Goal: Register for event/course

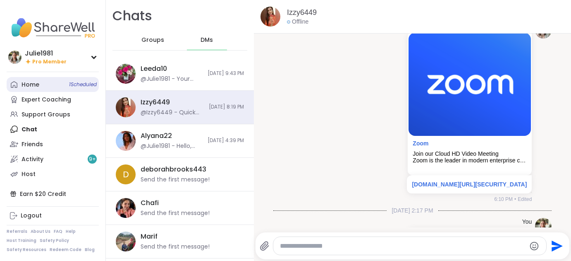
click at [93, 85] on span "1 Scheduled" at bounding box center [83, 84] width 28 height 7
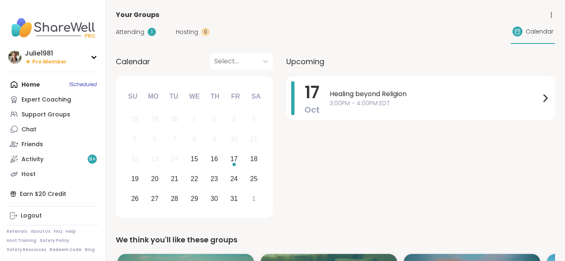
scroll to position [141, 0]
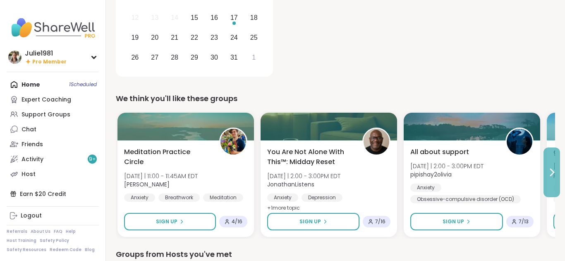
click at [552, 175] on icon at bounding box center [552, 172] width 3 height 7
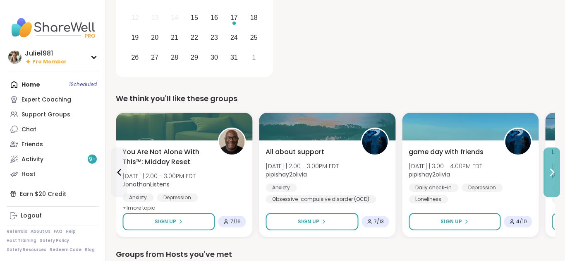
click at [552, 175] on icon at bounding box center [552, 172] width 3 height 7
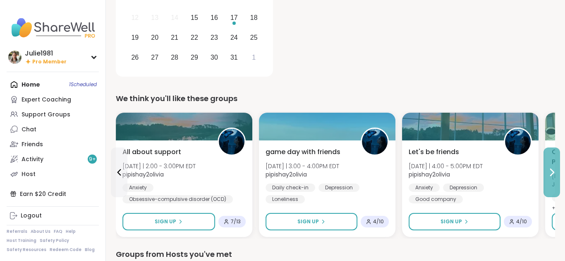
click at [552, 175] on icon at bounding box center [552, 172] width 3 height 7
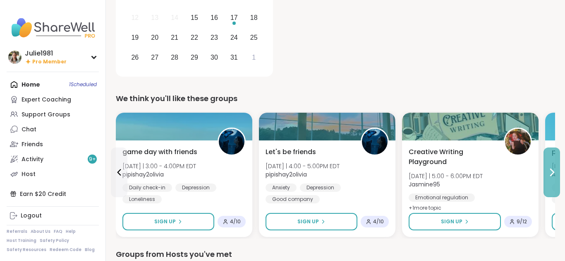
click at [552, 175] on icon at bounding box center [552, 172] width 3 height 7
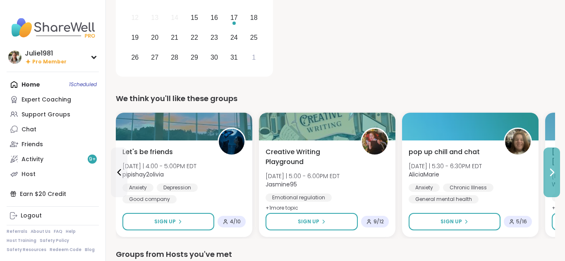
click at [552, 175] on icon at bounding box center [552, 172] width 3 height 7
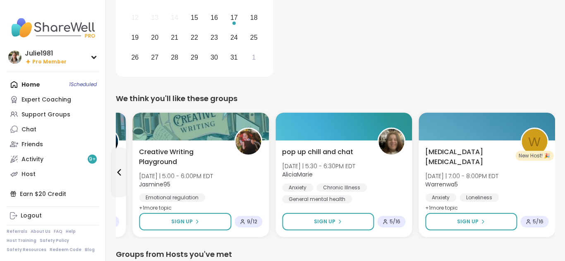
click at [552, 175] on div "[MEDICAL_DATA] [MEDICAL_DATA] [DATE] | 7:00 - 8:00PM EDT Warrenwa5 Anxiety Lone…" at bounding box center [487, 188] width 137 height 96
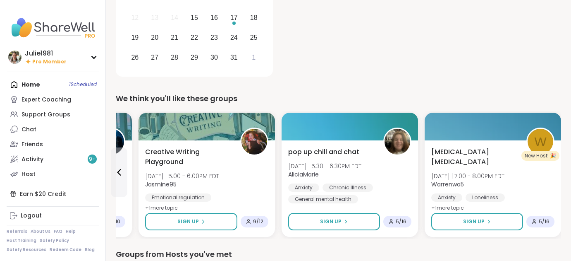
click at [297, 60] on div "[DATE] Healing beyond Religion 3:00PM - 4:00PM EDT" at bounding box center [423, 7] width 275 height 144
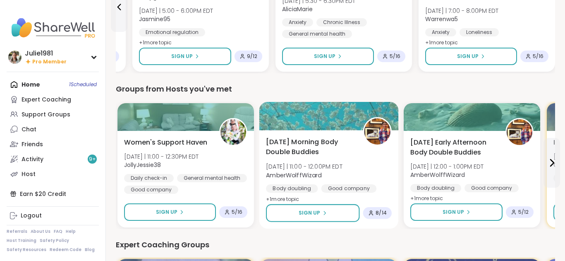
scroll to position [510, 0]
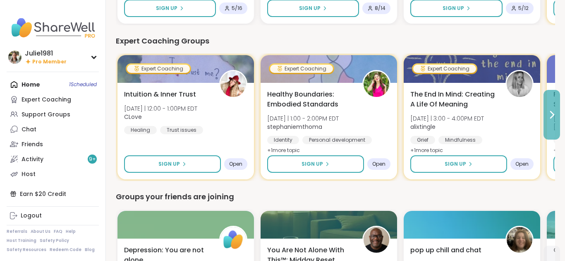
click at [553, 124] on button at bounding box center [552, 115] width 17 height 50
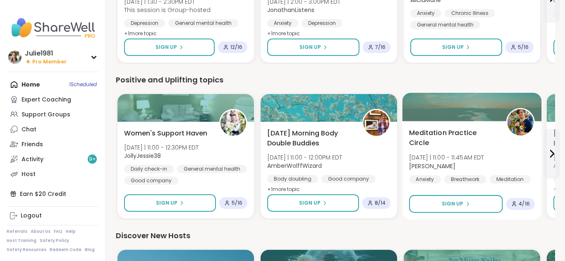
scroll to position [784, 0]
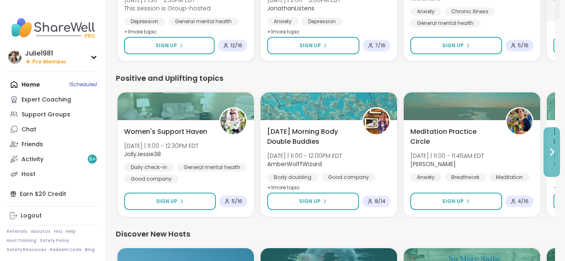
click at [549, 151] on icon at bounding box center [552, 152] width 10 height 10
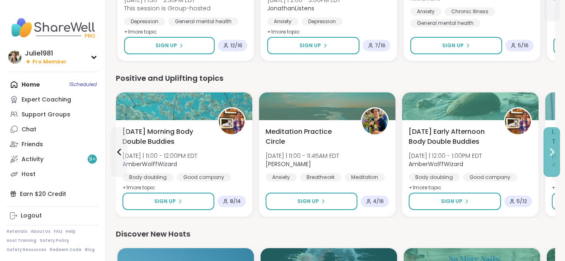
click at [548, 151] on icon at bounding box center [552, 152] width 10 height 10
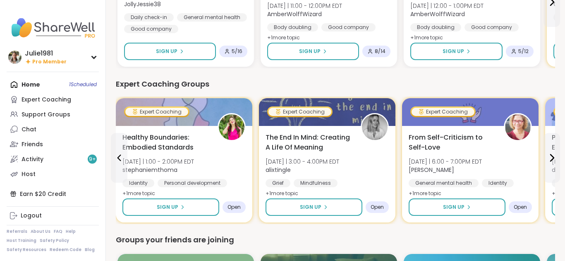
scroll to position [0, 0]
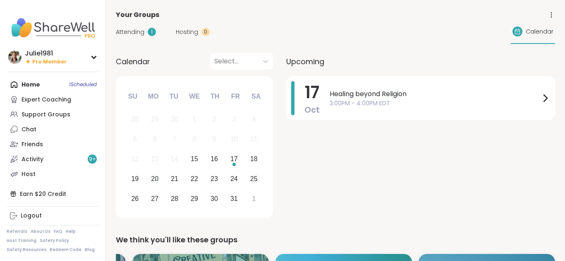
click at [29, 81] on div "Home 1 Scheduled Expert Coaching Support Groups Chat Friends Activity 9 + Host" at bounding box center [53, 129] width 92 height 104
click at [39, 112] on div "Support Groups" at bounding box center [46, 114] width 49 height 8
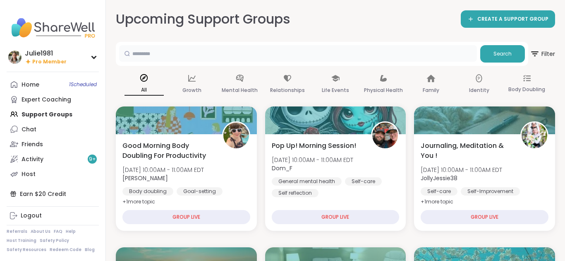
click at [184, 56] on input "text" at bounding box center [298, 53] width 358 height 17
type input "**********"
click at [489, 53] on button "Search" at bounding box center [502, 53] width 45 height 17
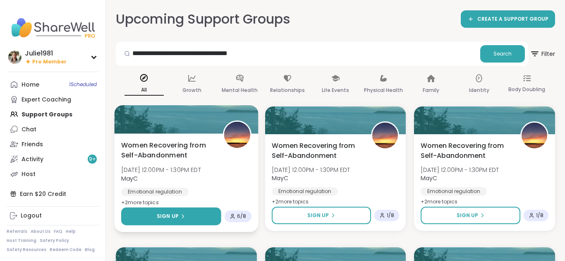
click at [171, 212] on button "Sign Up" at bounding box center [171, 216] width 100 height 18
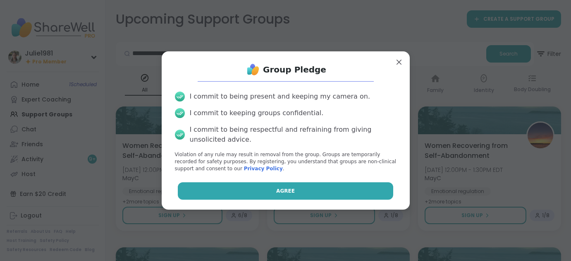
click at [256, 188] on button "Agree" at bounding box center [286, 190] width 216 height 17
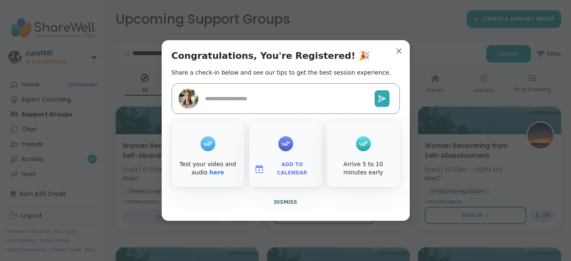
click at [278, 170] on span "Add to Calendar" at bounding box center [293, 169] width 50 height 16
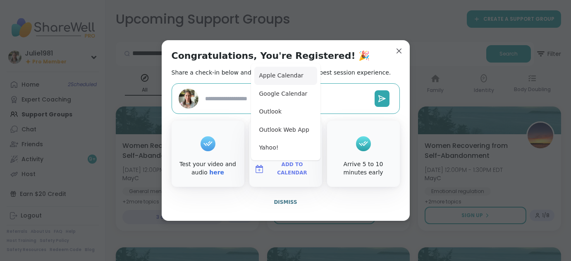
click at [281, 73] on button "Apple Calendar" at bounding box center [285, 76] width 63 height 18
type textarea "*"
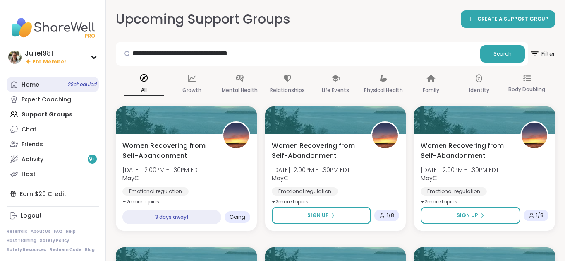
click at [87, 84] on span "2 Scheduled" at bounding box center [82, 84] width 29 height 7
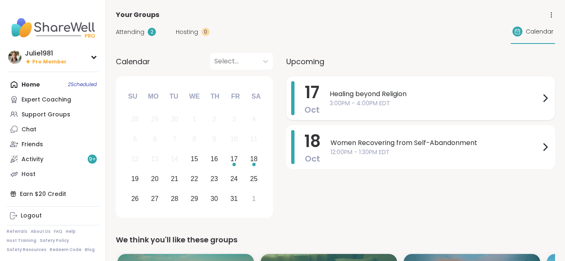
click at [402, 99] on span "3:00PM - 4:00PM EDT" at bounding box center [435, 103] width 211 height 9
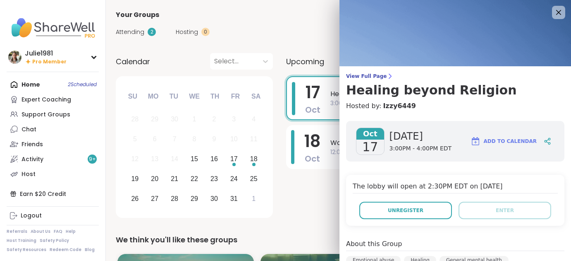
click at [487, 136] on button "Add to Calendar" at bounding box center [504, 141] width 74 height 20
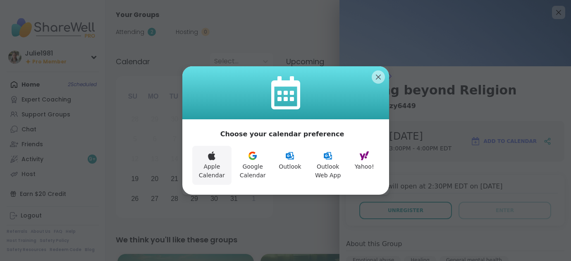
click at [211, 168] on button "Apple Calendar" at bounding box center [212, 165] width 40 height 39
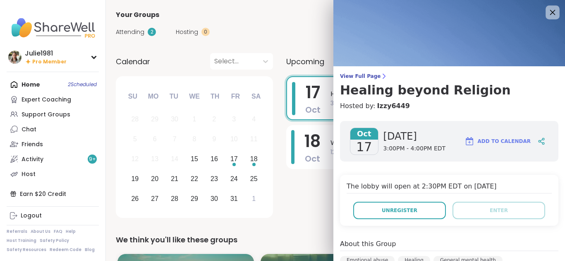
click at [547, 11] on icon at bounding box center [552, 12] width 10 height 10
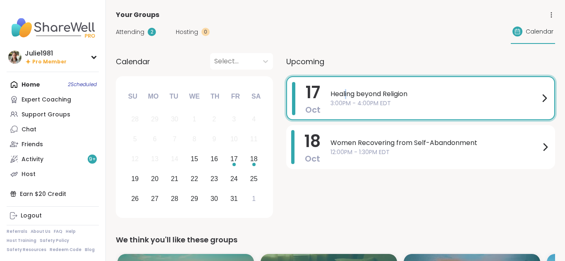
click at [345, 93] on span "Healing beyond Religion" at bounding box center [435, 94] width 209 height 10
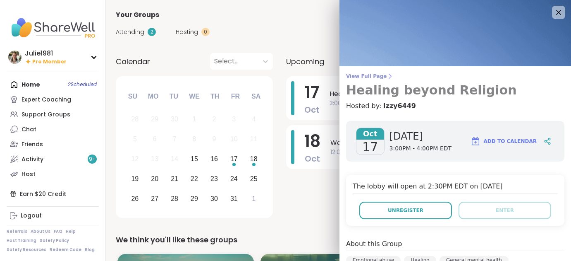
click at [360, 91] on h3 "Healing beyond Religion" at bounding box center [455, 90] width 218 height 15
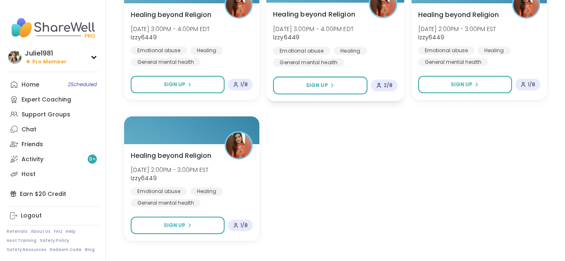
scroll to position [448, 0]
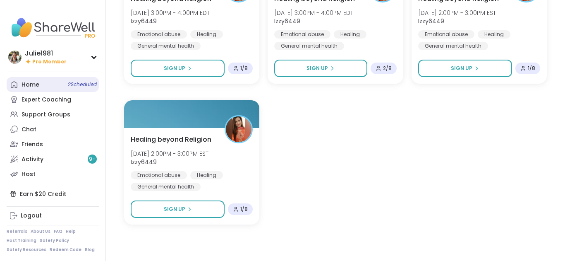
click at [47, 78] on link "Home 2 Scheduled" at bounding box center [53, 84] width 92 height 15
type textarea "*"
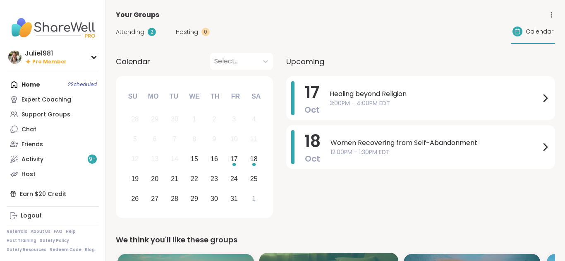
scroll to position [159, 0]
